Goal: Information Seeking & Learning: Learn about a topic

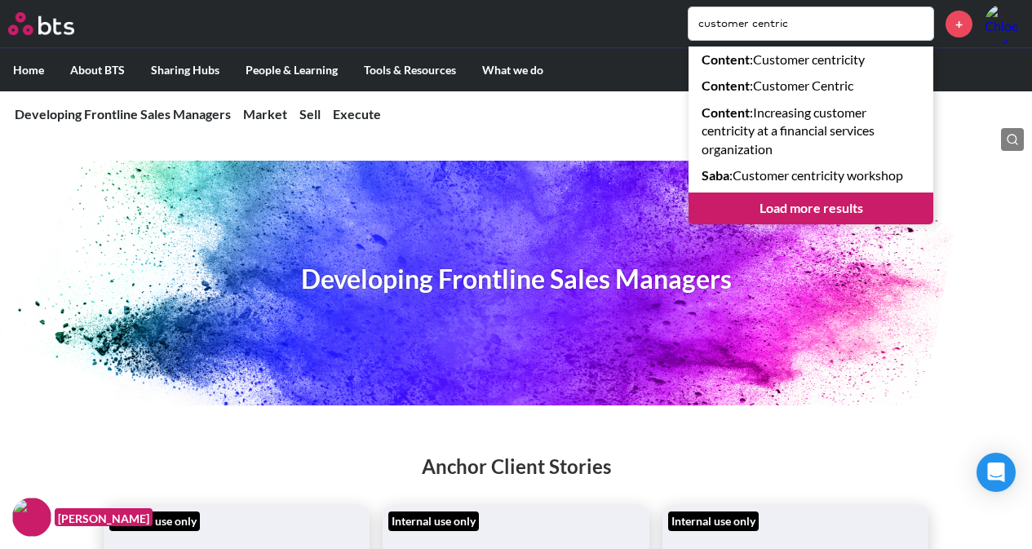
scroll to position [3822, 0]
